Goal: Find specific page/section: Find specific page/section

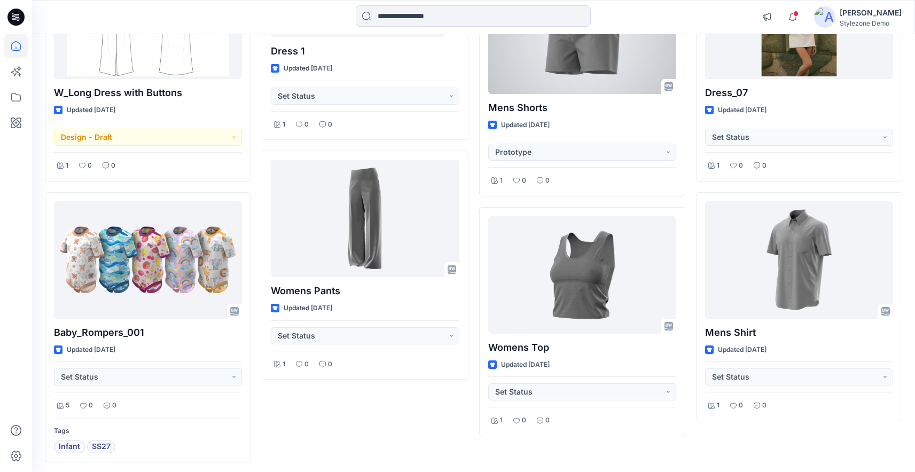
scroll to position [1206, 0]
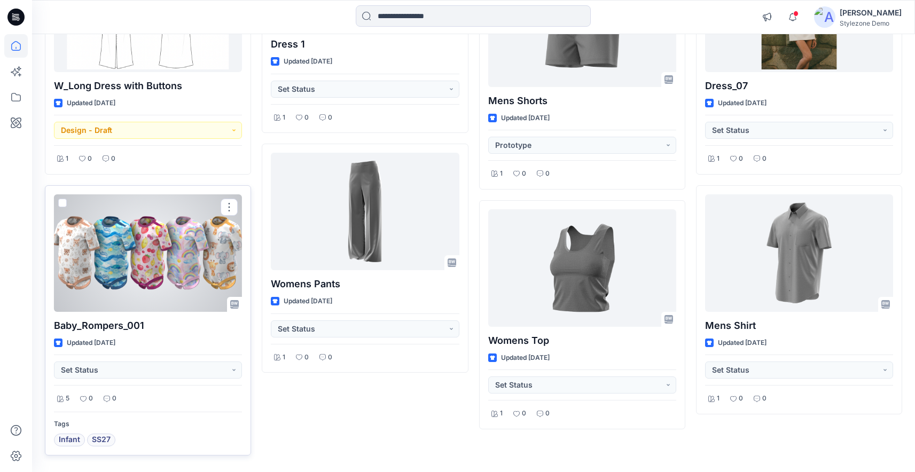
click at [177, 280] on div at bounding box center [148, 253] width 188 height 118
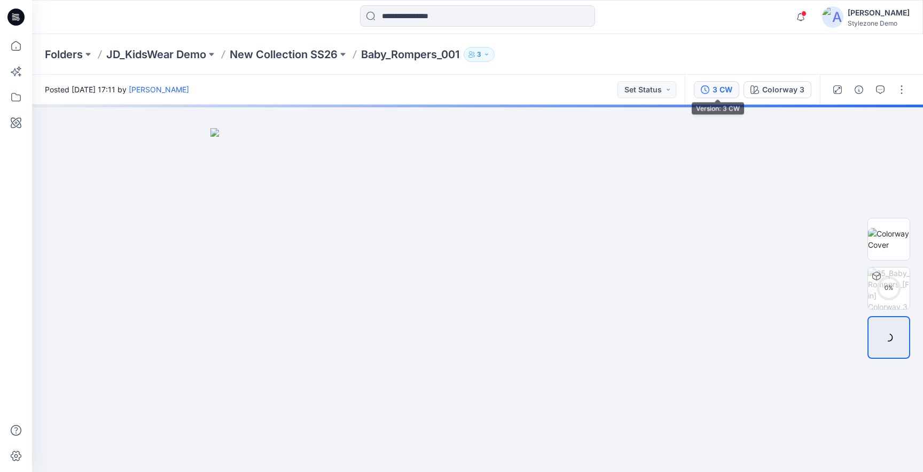
click at [723, 86] on div "3 CW" at bounding box center [723, 90] width 20 height 12
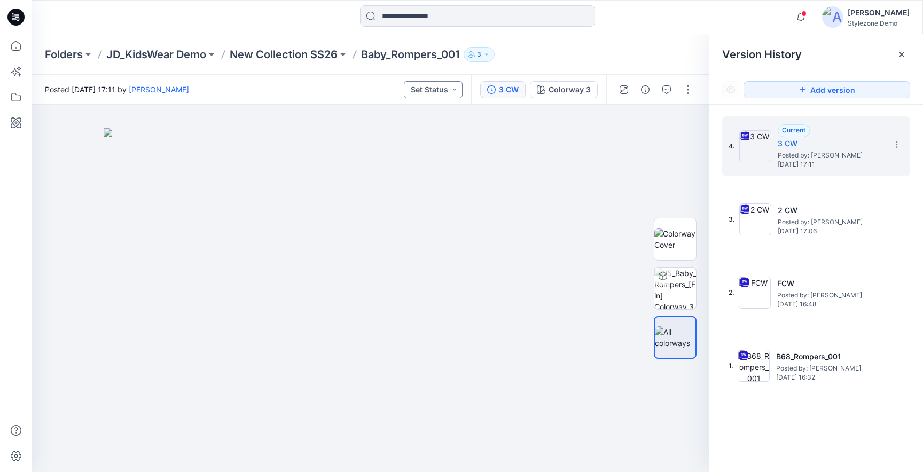
click at [440, 96] on button "Set Status" at bounding box center [433, 89] width 59 height 17
click at [550, 205] on img at bounding box center [371, 300] width 534 height 344
click at [9, 49] on icon at bounding box center [16, 46] width 24 height 24
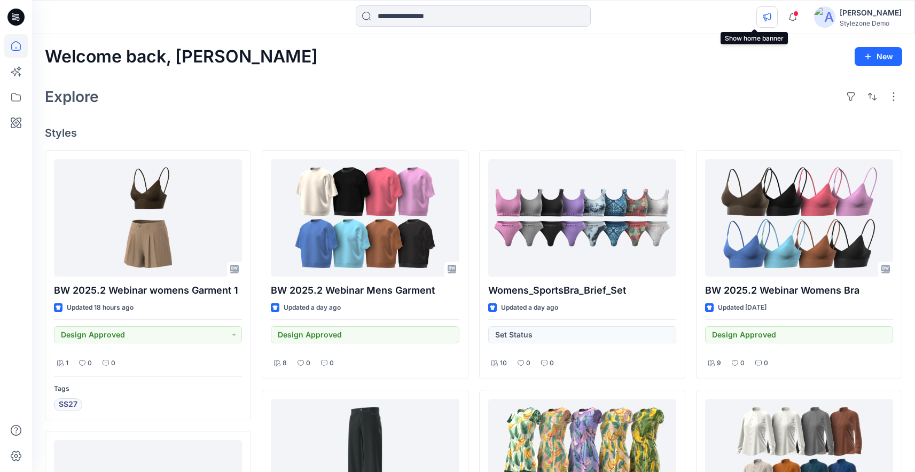
click at [756, 22] on button "button" at bounding box center [766, 16] width 21 height 21
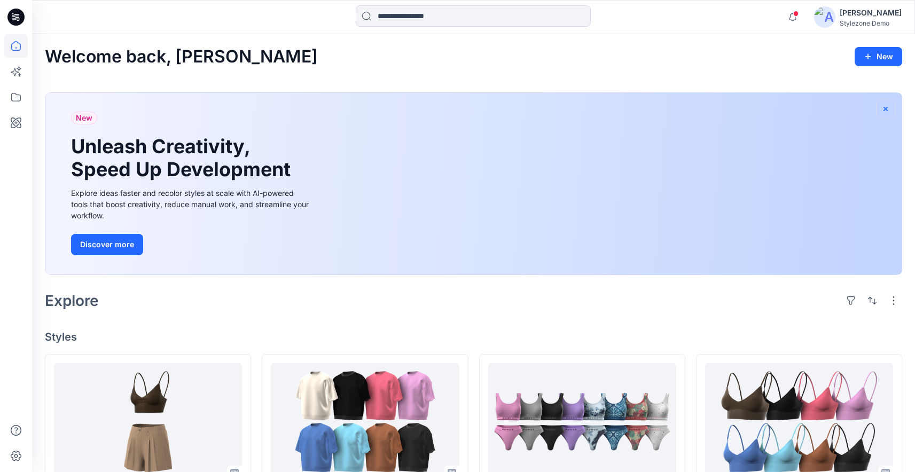
click at [880, 111] on button "button" at bounding box center [885, 108] width 19 height 19
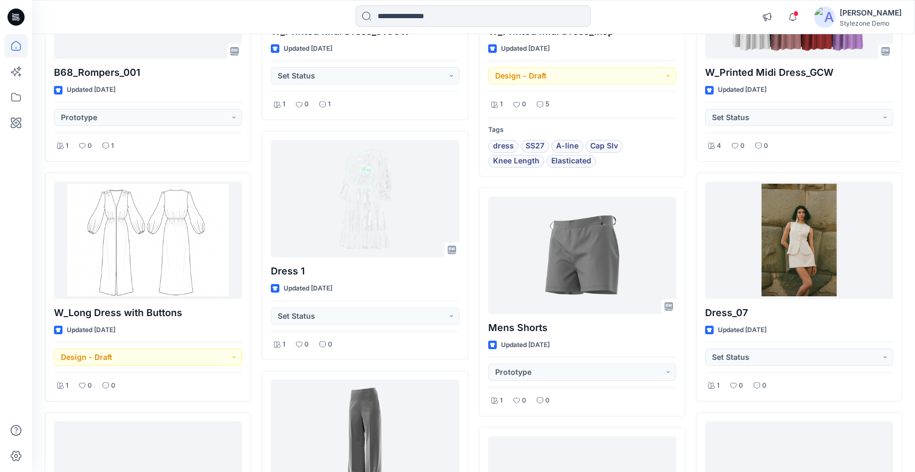
scroll to position [1180, 0]
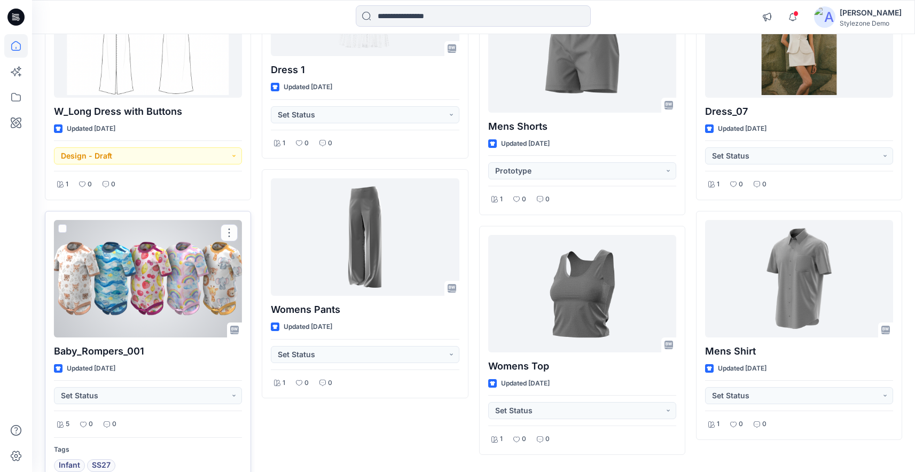
click at [174, 295] on div at bounding box center [148, 279] width 188 height 118
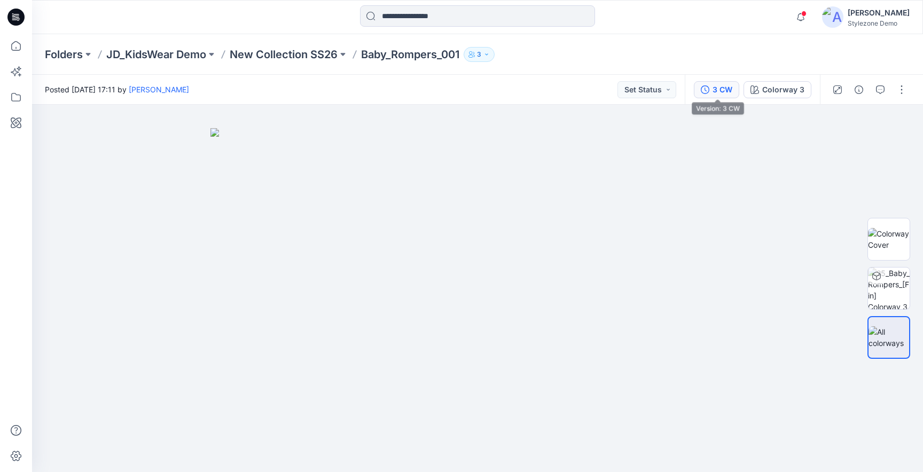
click at [720, 96] on button "3 CW" at bounding box center [716, 89] width 45 height 17
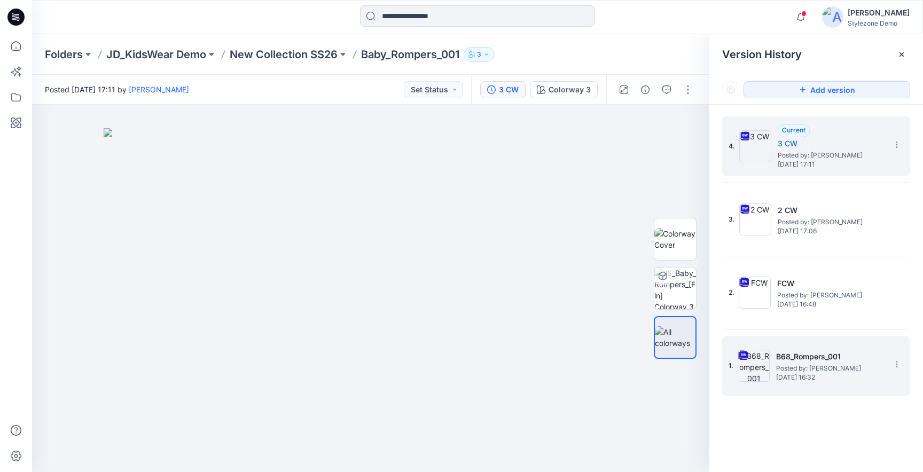
click at [837, 350] on h5 "B68_Rompers_001" at bounding box center [829, 356] width 107 height 13
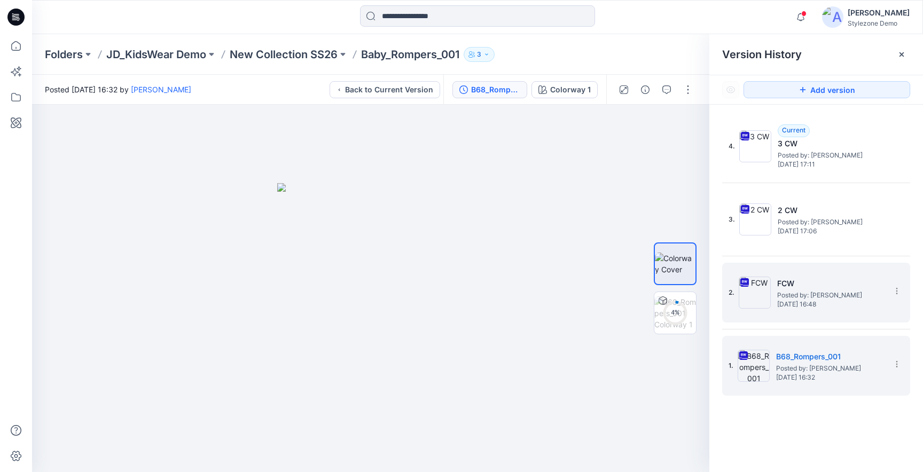
click at [798, 288] on h5 "FCW" at bounding box center [830, 283] width 107 height 13
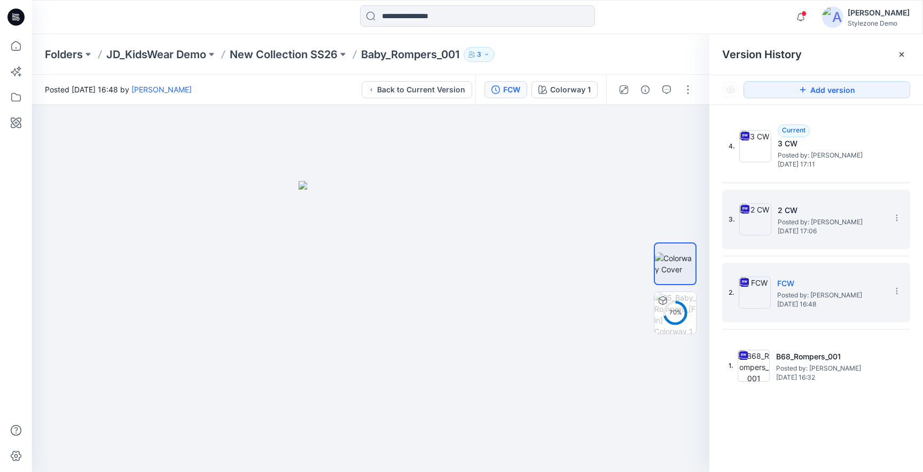
click at [812, 224] on span "Posted by: [PERSON_NAME]" at bounding box center [831, 222] width 107 height 11
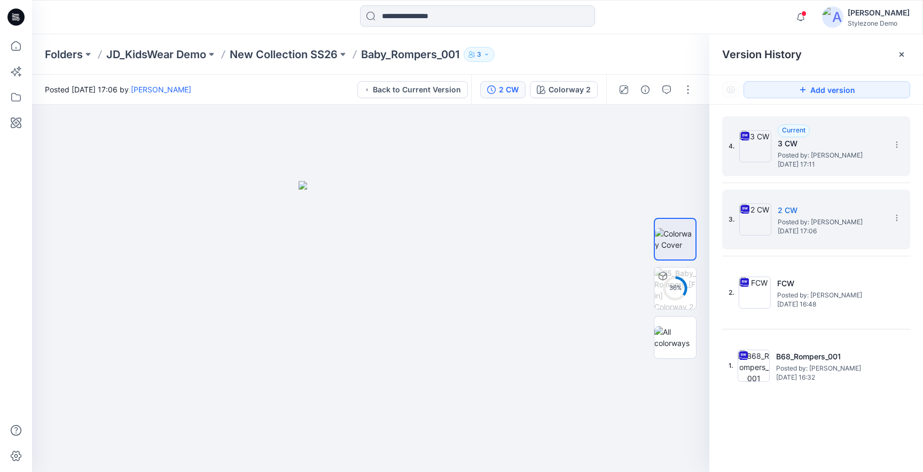
click at [787, 165] on span "[DATE] 17:11" at bounding box center [831, 164] width 107 height 7
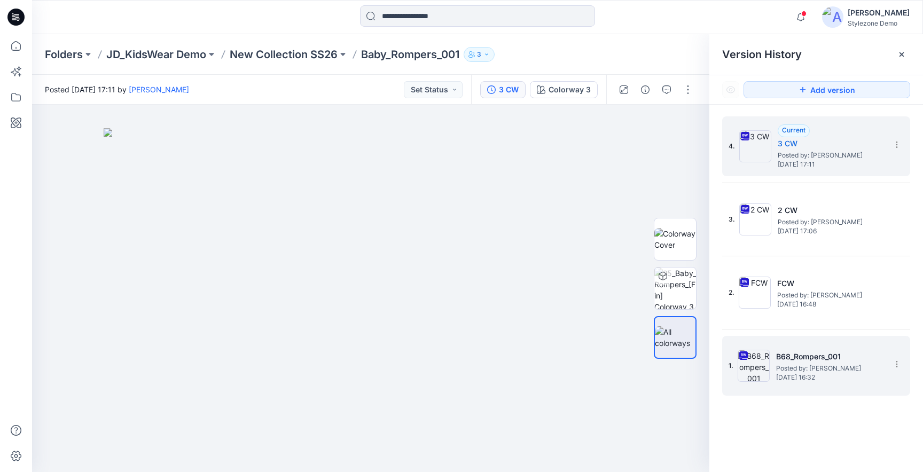
click at [778, 358] on h5 "B68_Rompers_001" at bounding box center [829, 356] width 107 height 13
